Goal: Use online tool/utility: Utilize a website feature to perform a specific function

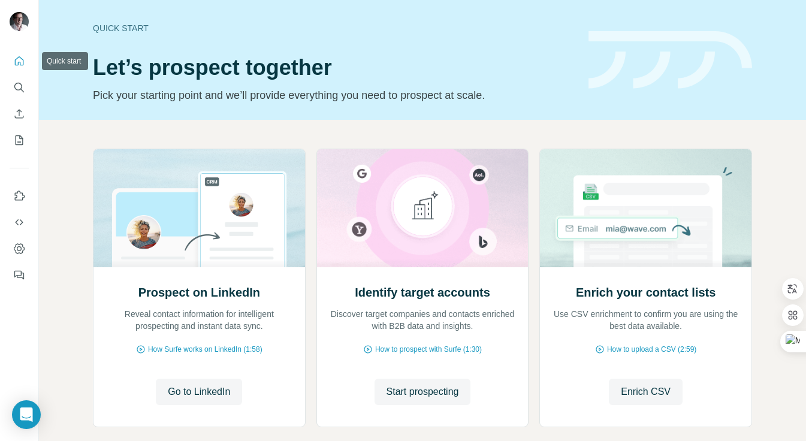
click at [15, 63] on icon "Quick start" at bounding box center [19, 60] width 9 height 9
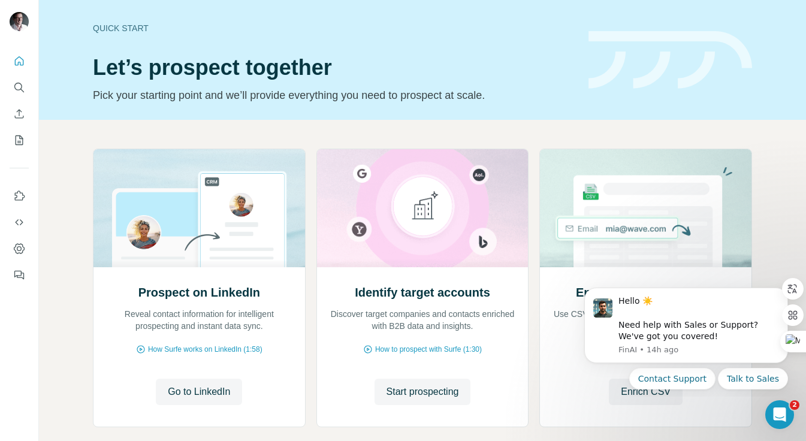
click at [774, 183] on div "Prospect on LinkedIn Reveal contact information for intelligent prospecting and…" at bounding box center [422, 312] width 767 height 384
click at [51, 218] on div "Prospect on LinkedIn Reveal contact information for intelligent prospecting and…" at bounding box center [422, 312] width 767 height 384
click at [16, 140] on icon "My lists" at bounding box center [20, 140] width 8 height 10
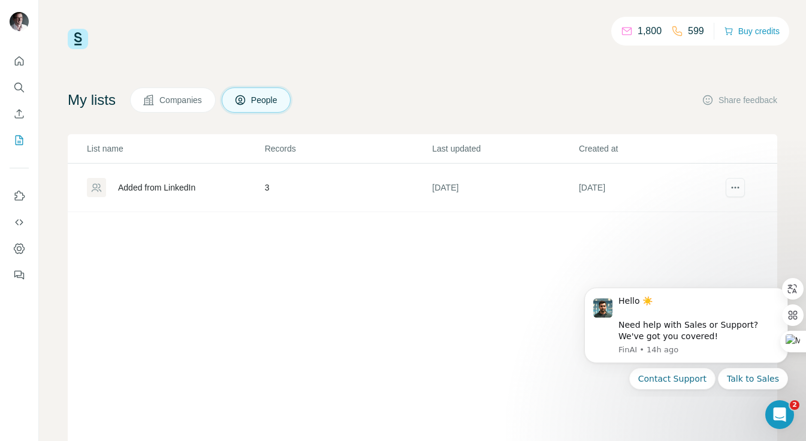
click at [162, 191] on div "Added from LinkedIn" at bounding box center [156, 188] width 77 height 12
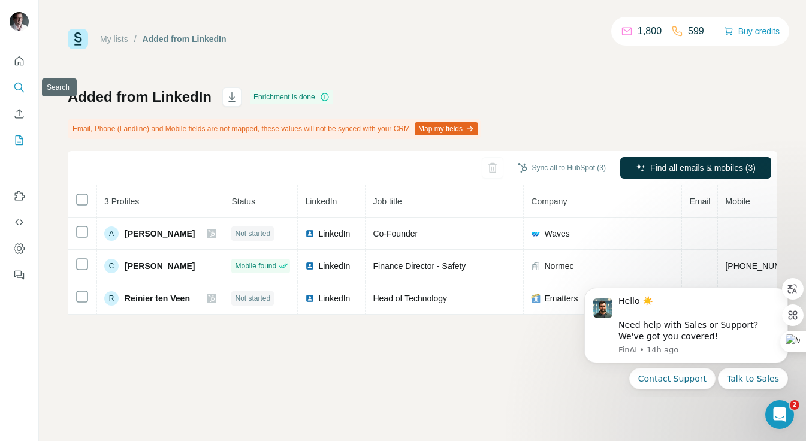
click at [18, 90] on icon "Search" at bounding box center [18, 87] width 8 height 8
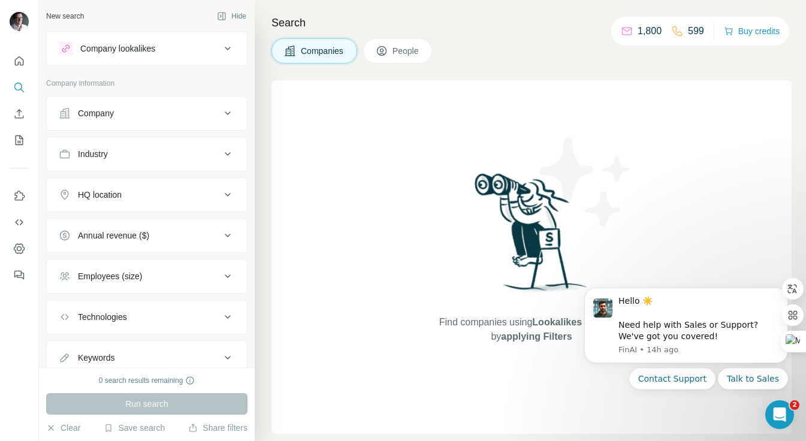
click at [232, 111] on icon at bounding box center [228, 113] width 14 height 14
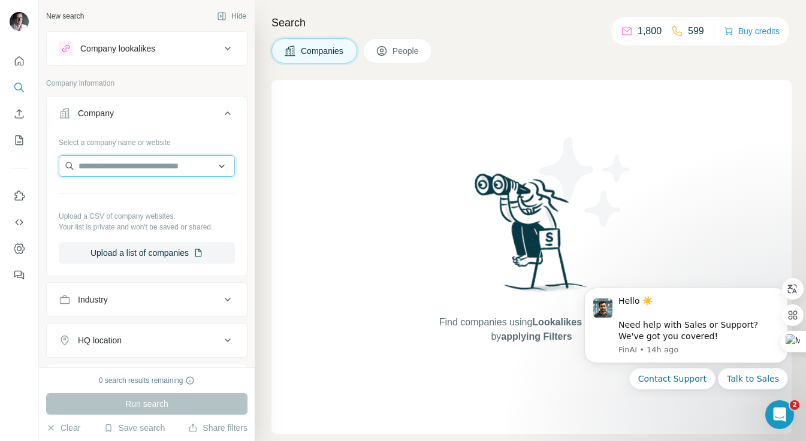
click at [130, 168] on input "text" at bounding box center [147, 166] width 176 height 22
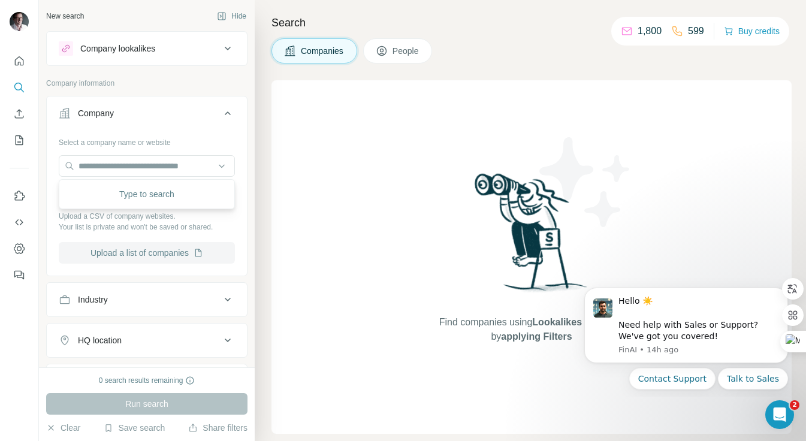
click at [149, 251] on button "Upload a list of companies" at bounding box center [147, 253] width 176 height 22
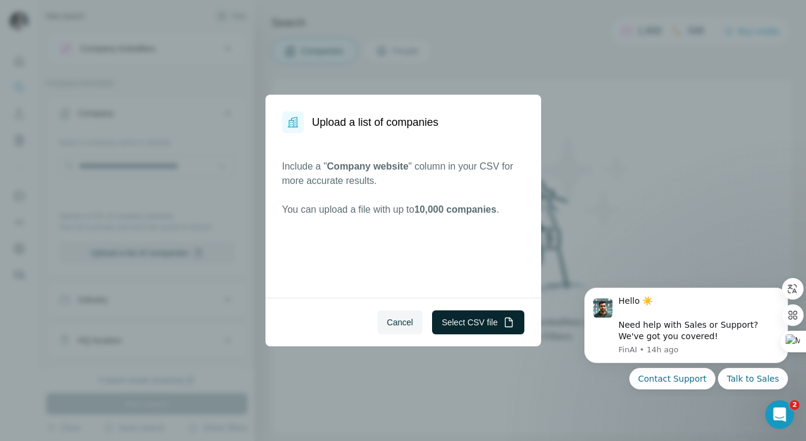
click at [466, 320] on button "Select CSV file" at bounding box center [478, 322] width 92 height 24
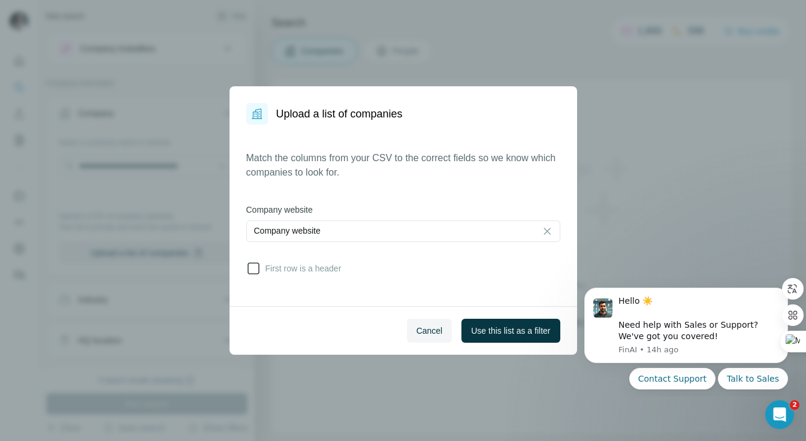
click at [256, 267] on icon at bounding box center [253, 268] width 14 height 14
click at [256, 267] on icon at bounding box center [254, 269] width 12 height 12
click at [251, 270] on icon at bounding box center [253, 268] width 14 height 14
click at [508, 325] on span "Use this list as a filter" at bounding box center [510, 331] width 79 height 12
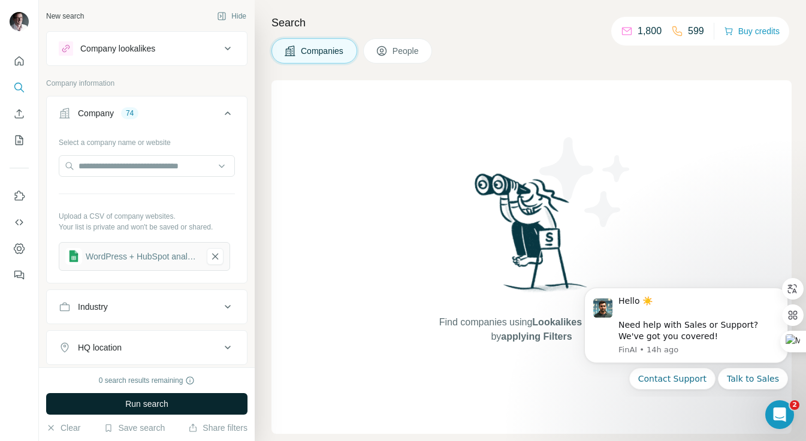
click at [147, 402] on span "Run search" at bounding box center [146, 404] width 43 height 12
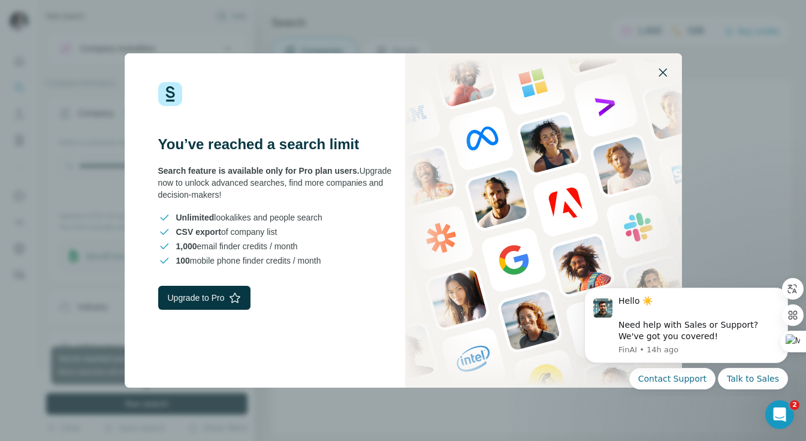
click at [666, 67] on icon "button" at bounding box center [663, 72] width 14 height 14
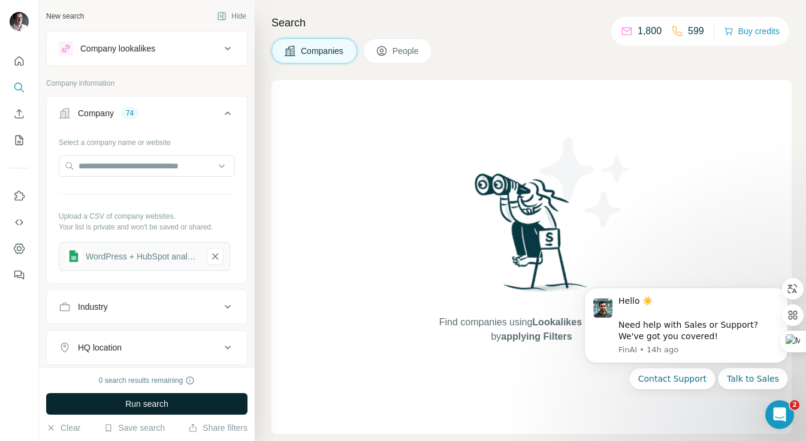
click at [401, 44] on button "People" at bounding box center [398, 50] width 70 height 25
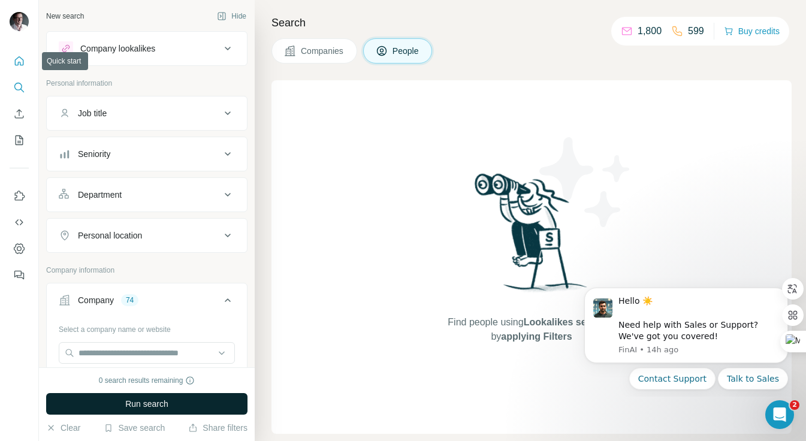
click at [19, 62] on icon "Quick start" at bounding box center [19, 61] width 12 height 12
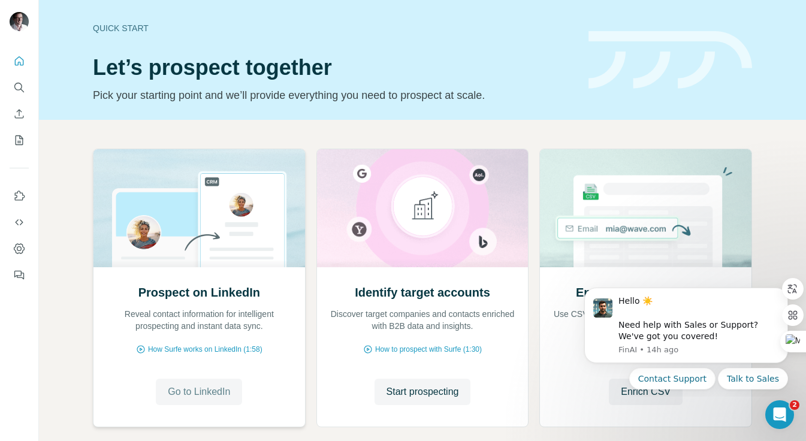
click at [207, 388] on span "Go to LinkedIn" at bounding box center [199, 392] width 62 height 14
